Goal: Task Accomplishment & Management: Manage account settings

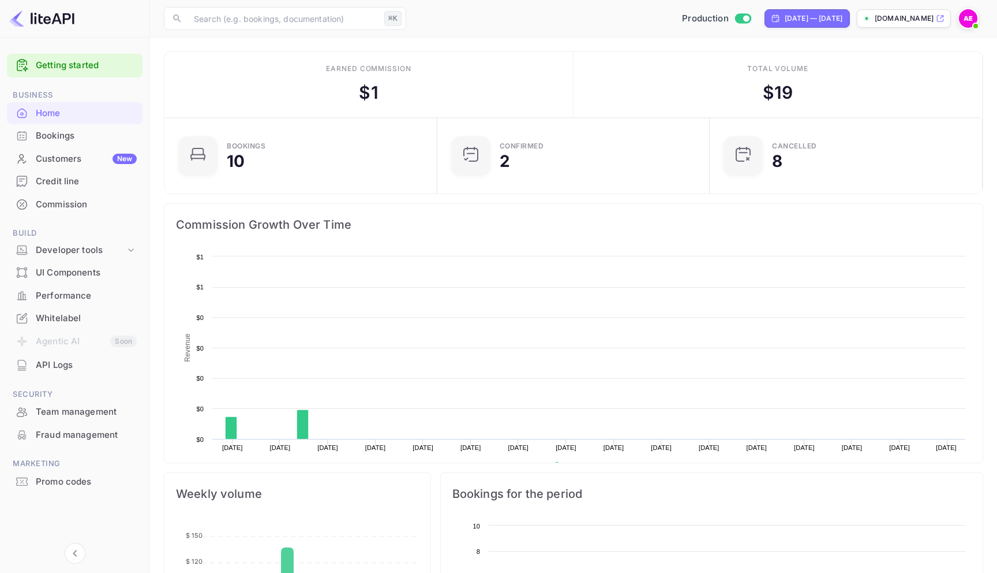
scroll to position [188, 266]
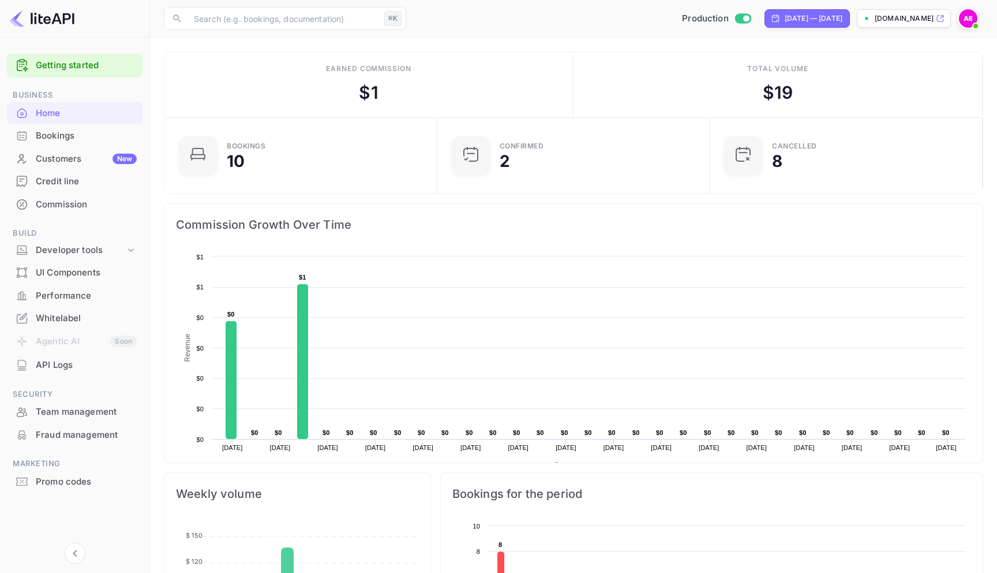
click at [969, 22] on img at bounding box center [968, 18] width 18 height 18
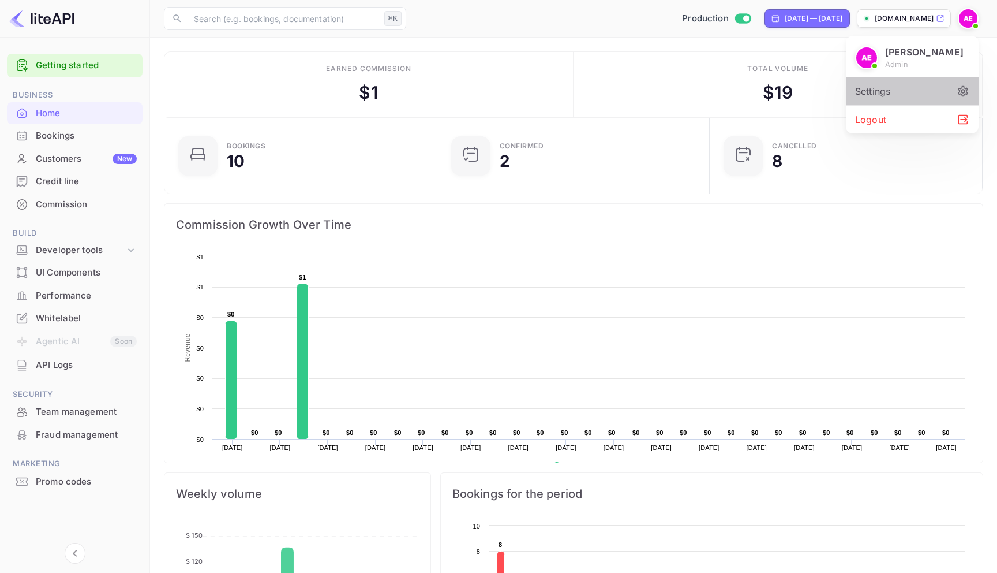
click at [924, 87] on div "Settings" at bounding box center [912, 91] width 133 height 28
